Goal: Information Seeking & Learning: Learn about a topic

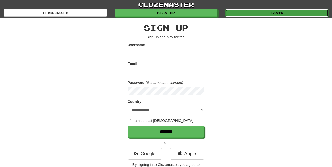
click at [278, 17] on link "Login" at bounding box center [277, 13] width 103 height 8
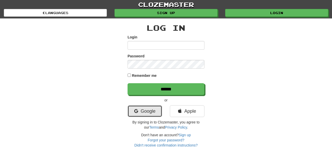
click at [144, 110] on link "Google" at bounding box center [145, 111] width 35 height 12
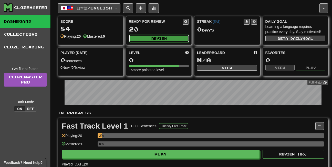
click at [162, 41] on button "Review" at bounding box center [159, 39] width 60 height 8
select select "**"
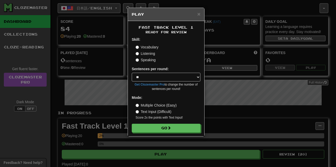
click at [177, 134] on div "Fast Track Level 1 Ready for Review Skill: Vocabulary Listening Speaking Senten…" at bounding box center [166, 78] width 76 height 115
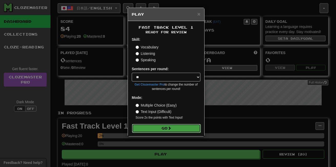
click at [170, 131] on button "Go" at bounding box center [166, 128] width 69 height 9
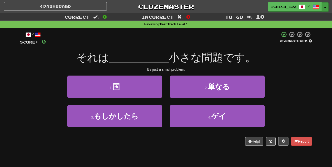
click at [328, 7] on button "Toggle Dropdown" at bounding box center [325, 6] width 7 height 9
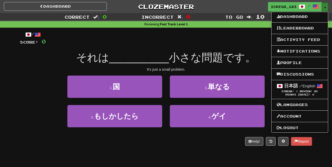
click at [324, 6] on button "Toggle Dropdown" at bounding box center [325, 6] width 7 height 9
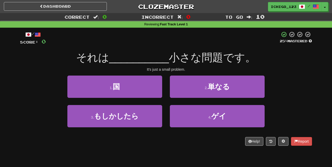
click at [131, 129] on div "3 . もしかしたら" at bounding box center [115, 120] width 103 height 30
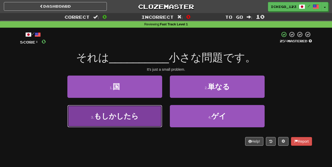
click at [129, 123] on button "3 . もしかしたら" at bounding box center [114, 116] width 95 height 22
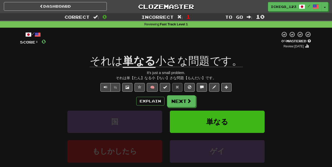
click at [139, 62] on u "単なる" at bounding box center [139, 61] width 33 height 13
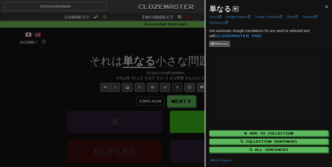
click at [326, 5] on span "×" at bounding box center [327, 7] width 3 height 6
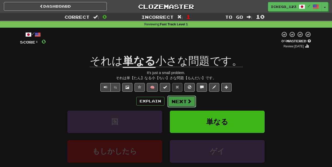
click at [179, 101] on button "Next" at bounding box center [182, 102] width 29 height 12
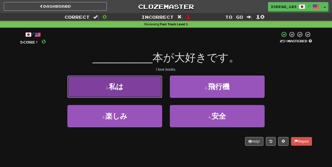
click at [133, 80] on button "1 . 私は" at bounding box center [114, 87] width 95 height 22
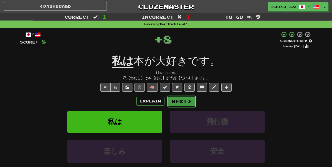
click at [188, 104] on span at bounding box center [189, 101] width 5 height 5
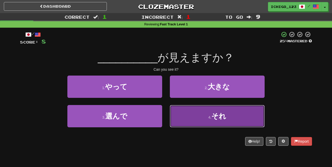
click at [186, 117] on button "4 . それ" at bounding box center [217, 116] width 95 height 22
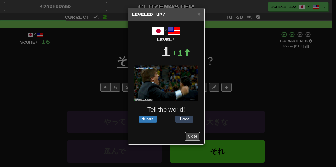
click at [194, 139] on button "Close" at bounding box center [193, 136] width 16 height 9
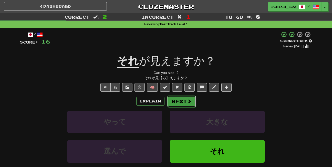
click at [183, 103] on button "Next" at bounding box center [182, 102] width 29 height 12
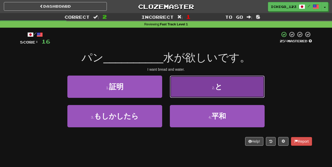
click at [200, 89] on button "2 . と" at bounding box center [217, 87] width 95 height 22
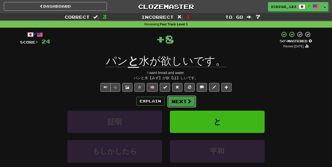
click at [178, 99] on button "Next" at bounding box center [182, 102] width 29 height 12
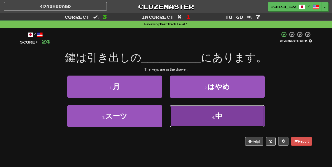
click at [191, 119] on button "4 . 中" at bounding box center [217, 116] width 95 height 22
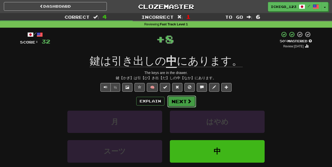
click at [181, 101] on button "Next" at bounding box center [182, 102] width 29 height 12
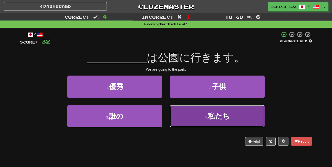
click at [193, 119] on button "4 . 私たち" at bounding box center [217, 116] width 95 height 22
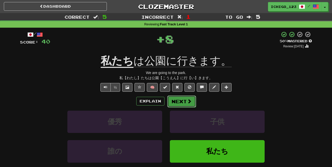
click at [180, 101] on button "Next" at bounding box center [182, 102] width 29 height 12
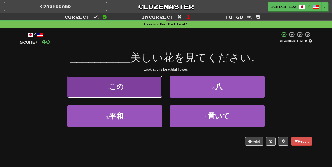
click at [144, 94] on button "1 . この" at bounding box center [114, 87] width 95 height 22
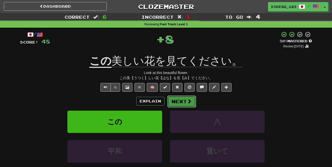
click at [179, 102] on button "Next" at bounding box center [182, 102] width 29 height 12
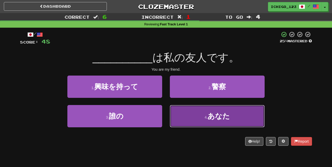
click at [197, 123] on button "4 . あなた" at bounding box center [217, 116] width 95 height 22
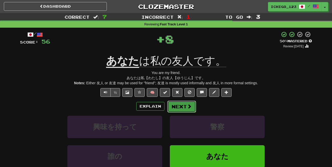
click at [185, 107] on button "Next" at bounding box center [182, 107] width 29 height 12
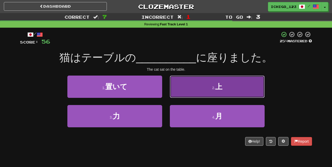
click at [191, 88] on button "2 . 上" at bounding box center [217, 87] width 95 height 22
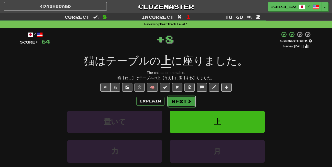
click at [182, 98] on button "Next" at bounding box center [182, 102] width 29 height 12
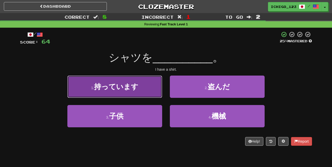
click at [147, 93] on button "1 . 持っています" at bounding box center [114, 87] width 95 height 22
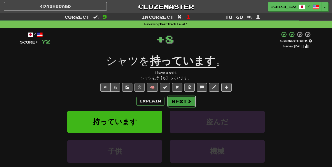
click at [189, 100] on span at bounding box center [189, 101] width 5 height 5
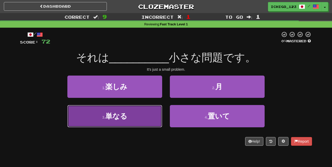
click at [148, 112] on button "3 . 単なる" at bounding box center [114, 116] width 95 height 22
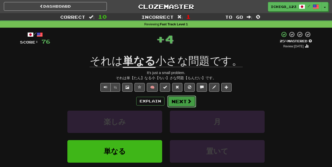
click at [178, 102] on button "Next" at bounding box center [182, 102] width 29 height 12
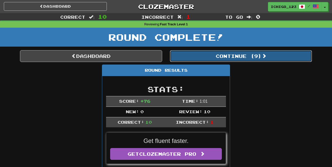
click at [213, 56] on button "Continue ( 9 )" at bounding box center [241, 56] width 142 height 12
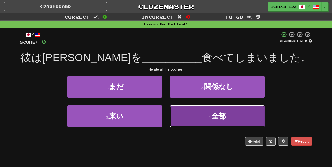
click at [195, 119] on button "4 . 全部" at bounding box center [217, 116] width 95 height 22
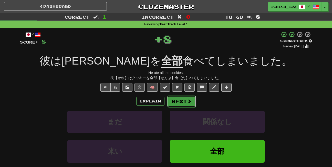
click at [183, 103] on button "Next" at bounding box center [182, 102] width 29 height 12
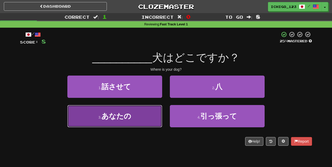
click at [145, 117] on button "3 . あなたの" at bounding box center [114, 116] width 95 height 22
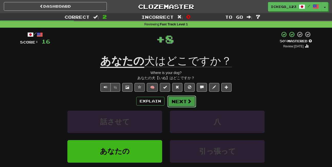
click at [180, 101] on button "Next" at bounding box center [182, 102] width 29 height 12
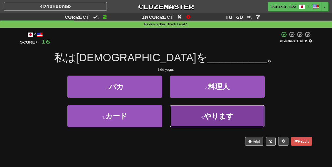
click at [192, 113] on button "4 . やります" at bounding box center [217, 116] width 95 height 22
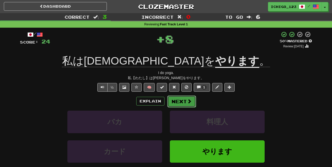
click at [189, 104] on span at bounding box center [189, 101] width 5 height 5
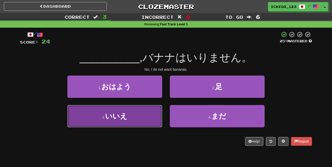
click at [149, 114] on button "3 . いいえ" at bounding box center [114, 116] width 95 height 22
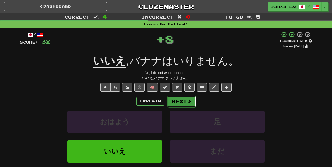
click at [181, 102] on button "Next" at bounding box center [182, 102] width 29 height 12
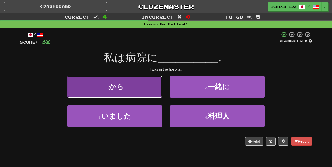
click at [142, 87] on button "1 . から" at bounding box center [114, 87] width 95 height 22
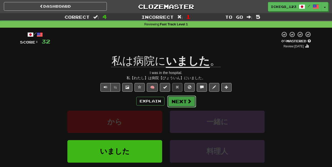
click at [191, 105] on button "Next" at bounding box center [182, 102] width 29 height 12
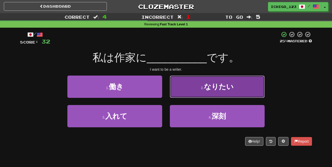
click at [204, 94] on button "2 . なりたい" at bounding box center [217, 87] width 95 height 22
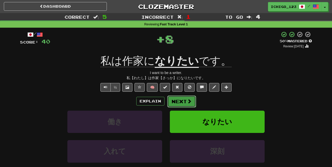
click at [179, 101] on button "Next" at bounding box center [182, 102] width 29 height 12
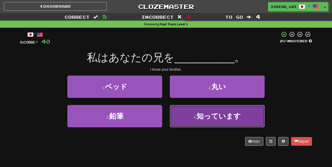
click at [194, 114] on button "4 . 知っています" at bounding box center [217, 116] width 95 height 22
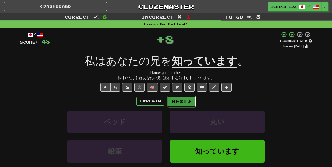
click at [178, 100] on button "Next" at bounding box center [182, 102] width 29 height 12
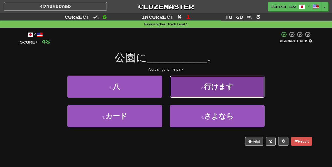
click at [187, 91] on button "2 . 行けます" at bounding box center [217, 87] width 95 height 22
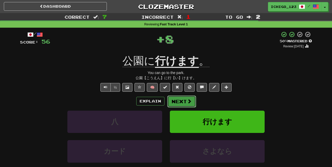
click at [184, 104] on button "Next" at bounding box center [182, 102] width 29 height 12
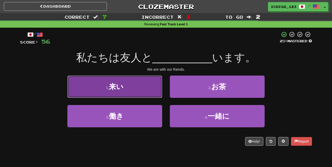
click at [147, 94] on button "1 . 来い" at bounding box center [114, 87] width 95 height 22
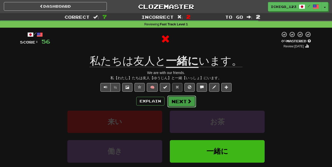
click at [189, 100] on span at bounding box center [189, 101] width 5 height 5
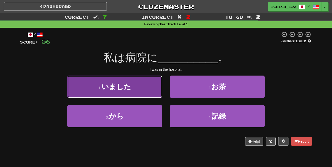
click at [153, 93] on button "1 . いました" at bounding box center [114, 87] width 95 height 22
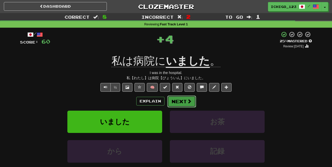
click at [177, 101] on button "Next" at bounding box center [182, 102] width 29 height 12
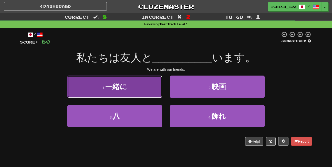
click at [149, 90] on button "1 . 一緒に" at bounding box center [114, 87] width 95 height 22
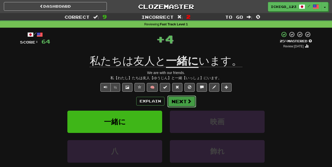
click at [188, 98] on button "Next" at bounding box center [182, 102] width 29 height 12
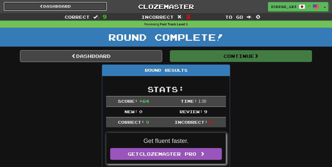
click at [66, 9] on link "Dashboard" at bounding box center [55, 6] width 103 height 9
